Goal: Information Seeking & Learning: Understand process/instructions

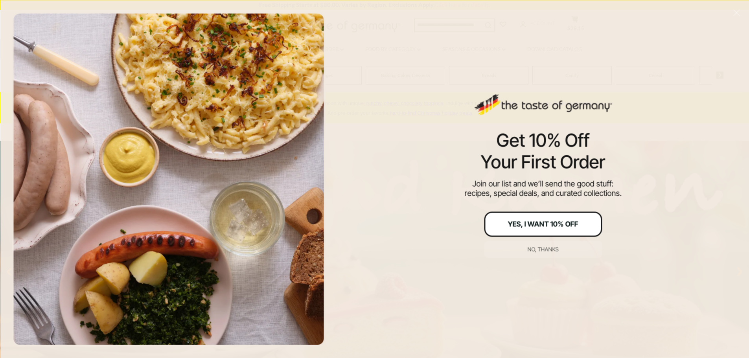
click at [528, 223] on div "Yes, I Want 10% Off" at bounding box center [543, 224] width 70 height 7
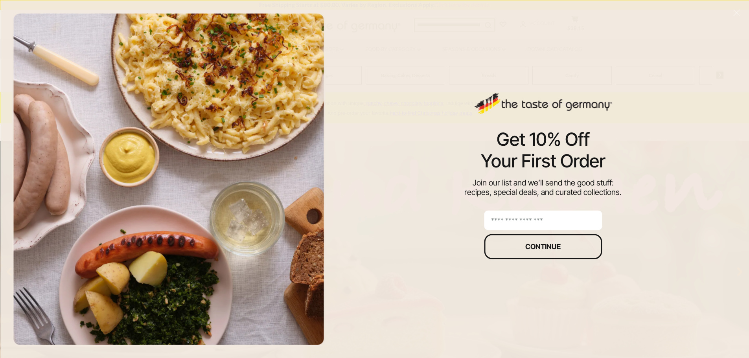
click at [518, 217] on input "email" at bounding box center [543, 220] width 118 height 20
type input "**********"
click at [567, 241] on button "Continue" at bounding box center [543, 246] width 118 height 25
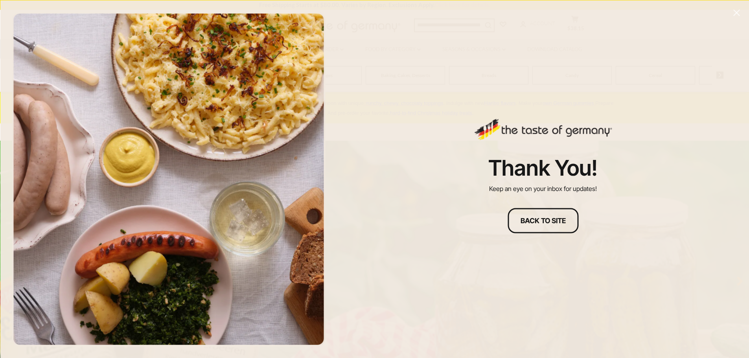
click at [738, 11] on line "Close" at bounding box center [737, 13] width 6 height 6
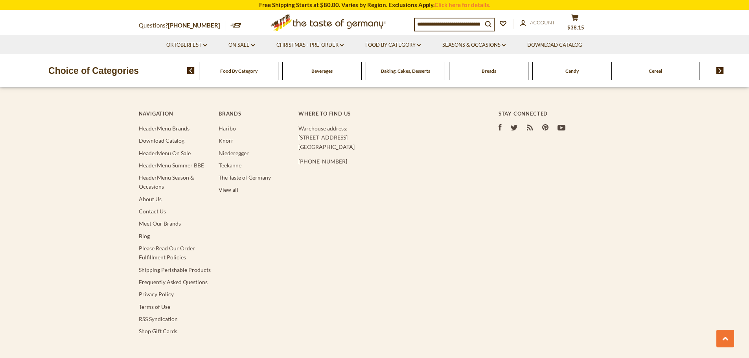
scroll to position [1596, 0]
click at [151, 267] on link "Shipping Perishable Products" at bounding box center [175, 270] width 72 height 7
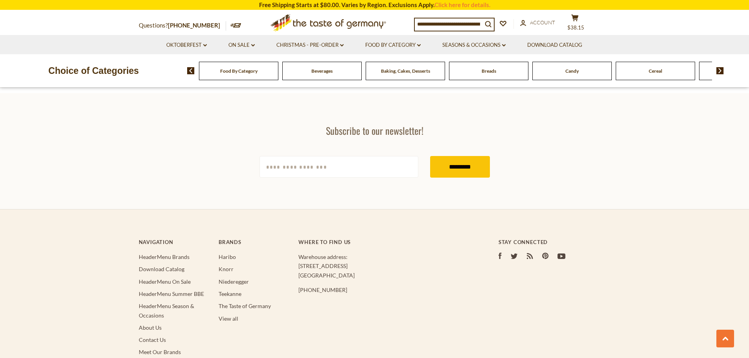
scroll to position [862, 0]
